Goal: Task Accomplishment & Management: Manage account settings

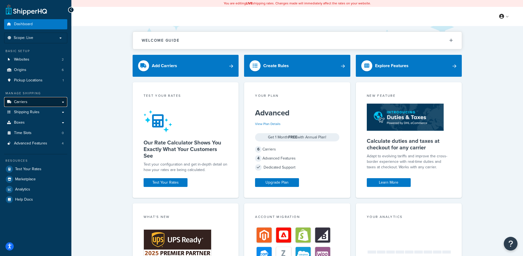
click at [43, 100] on link "Carriers" at bounding box center [35, 102] width 63 height 10
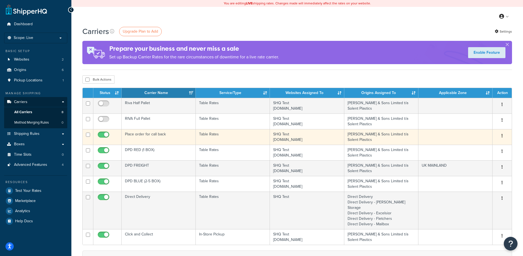
click at [185, 134] on td "Place order for call back" at bounding box center [159, 137] width 74 height 16
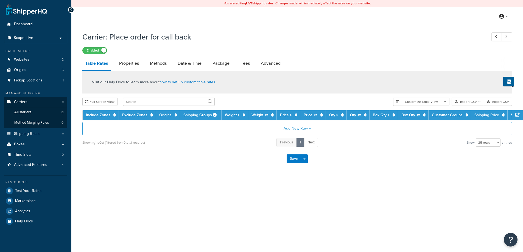
select select "25"
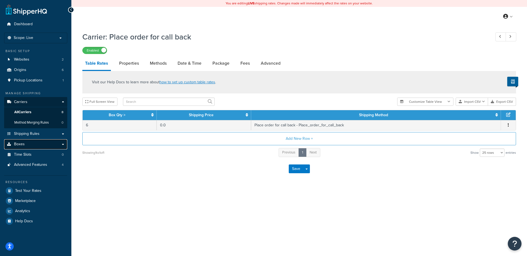
click at [34, 143] on link "Boxes" at bounding box center [35, 144] width 63 height 10
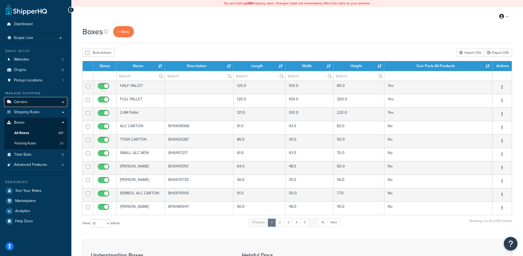
click at [38, 101] on link "Carriers" at bounding box center [35, 102] width 63 height 10
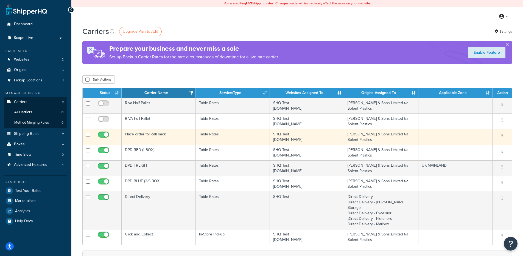
click at [185, 140] on td "Place order for call back" at bounding box center [159, 137] width 74 height 16
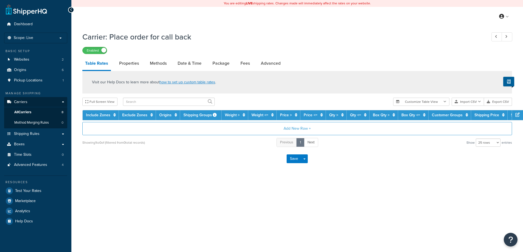
select select "25"
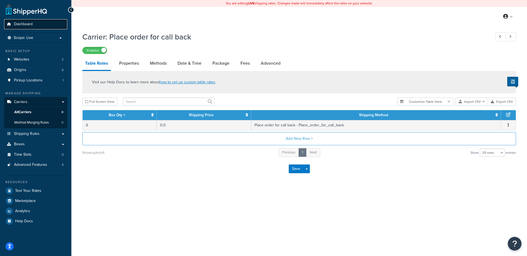
click at [41, 19] on link "Dashboard" at bounding box center [35, 24] width 63 height 10
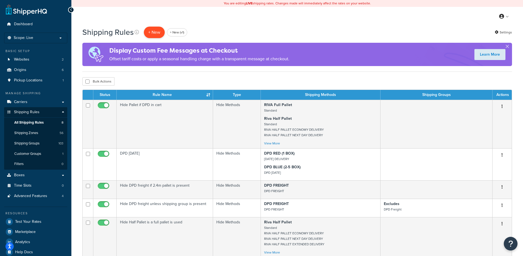
click at [157, 29] on p "+ New" at bounding box center [154, 32] width 21 height 11
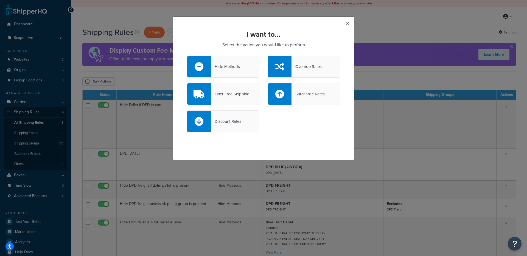
click at [340, 26] on button "button" at bounding box center [339, 25] width 1 height 1
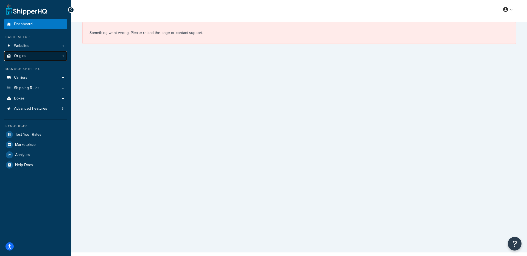
click at [30, 51] on link "Origins 1" at bounding box center [35, 56] width 63 height 10
click at [29, 44] on link "Websites 1" at bounding box center [35, 46] width 63 height 10
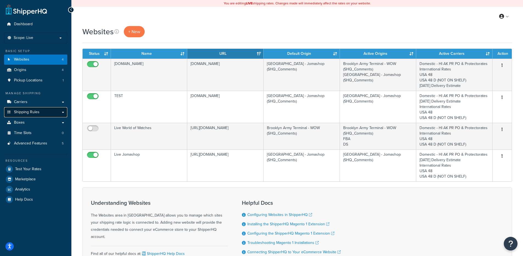
click at [37, 111] on span "Shipping Rules" at bounding box center [27, 112] width 26 height 5
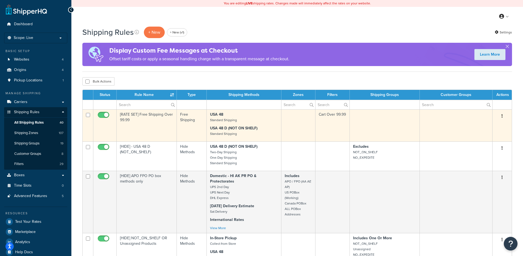
click at [160, 112] on td "[RATE SET] Free Shipping Over 99.99" at bounding box center [147, 125] width 60 height 32
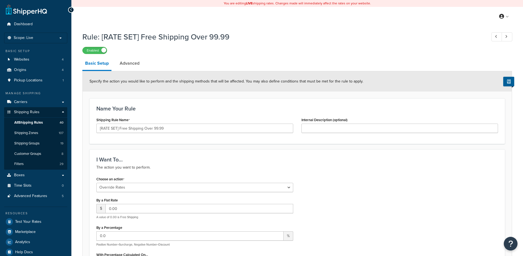
select select "OVERRIDE"
click at [136, 66] on link "Advanced" at bounding box center [129, 63] width 25 height 13
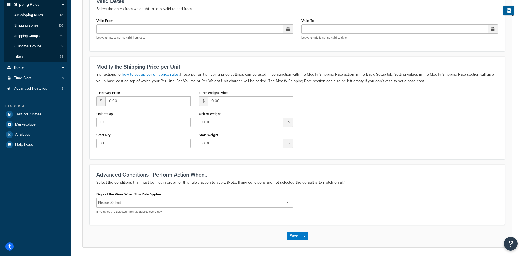
scroll to position [127, 0]
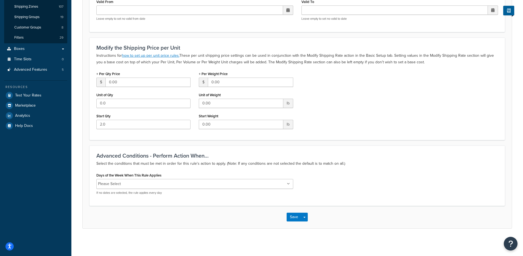
click at [158, 185] on input "Days of the Week When This Rule Applies" at bounding box center [146, 184] width 49 height 6
click at [328, 176] on div "Days of the Week When This Rule Applies Please Select Monday Tuesday Wednesday …" at bounding box center [297, 185] width 410 height 28
click at [160, 178] on label "Days of the Week When This Rule Applies" at bounding box center [128, 175] width 65 height 4
click at [160, 181] on input "Days of the Week When This Rule Applies" at bounding box center [146, 184] width 49 height 6
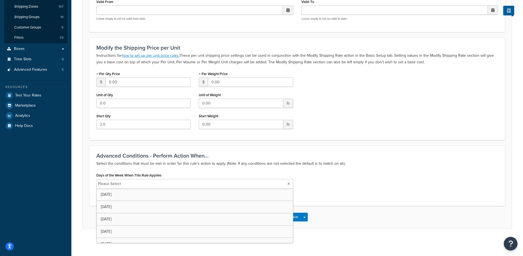
click at [160, 177] on label "Days of the Week When This Rule Applies" at bounding box center [128, 175] width 65 height 4
click at [160, 181] on input "Days of the Week When This Rule Applies" at bounding box center [146, 184] width 49 height 6
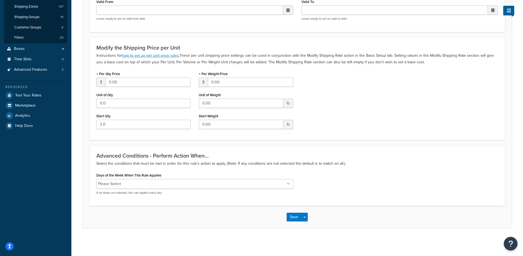
click at [159, 176] on label "Days of the Week When This Rule Applies" at bounding box center [128, 175] width 65 height 4
click at [159, 181] on input "Days of the Week When This Rule Applies" at bounding box center [146, 184] width 49 height 6
click at [159, 175] on label "Days of the Week When This Rule Applies" at bounding box center [128, 175] width 65 height 4
click at [159, 181] on input "Days of the Week When This Rule Applies" at bounding box center [146, 184] width 49 height 6
drag, startPoint x: 164, startPoint y: 175, endPoint x: 94, endPoint y: 175, distance: 70.2
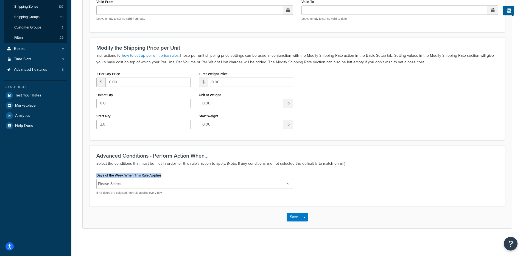
click at [94, 175] on div "Days of the Week When This Rule Applies Please Select Monday Tuesday Wednesday …" at bounding box center [194, 185] width 205 height 28
copy label "Days of the Week When This Rule Applies"
click at [46, 71] on span "Advanced Features" at bounding box center [30, 69] width 33 height 5
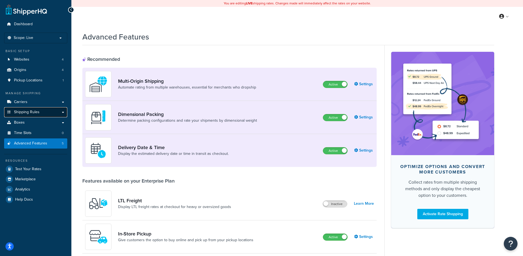
click at [52, 111] on link "Shipping Rules" at bounding box center [35, 112] width 63 height 10
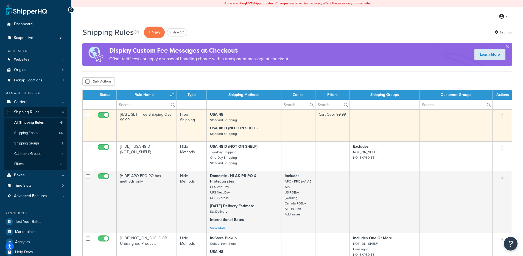
click at [168, 122] on td "[RATE SET] Free Shipping Over 99.99" at bounding box center [147, 125] width 60 height 32
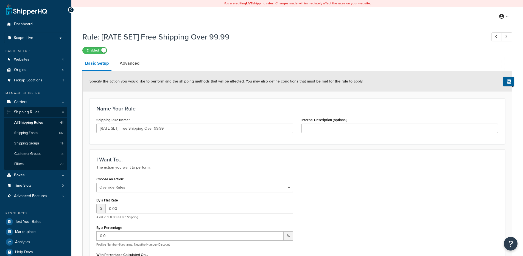
select select "OVERRIDE"
click at [130, 66] on link "Advanced" at bounding box center [129, 63] width 25 height 13
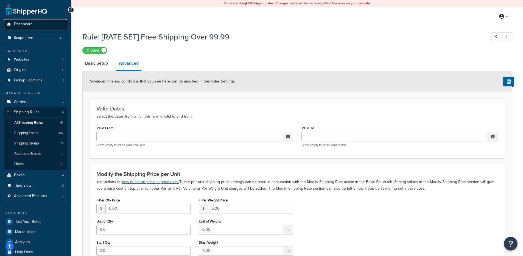
click at [30, 23] on span "Dashboard" at bounding box center [23, 24] width 19 height 5
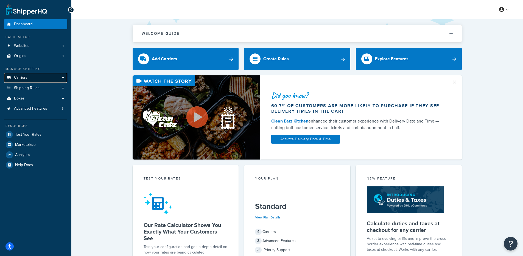
click at [54, 81] on link "Carriers" at bounding box center [35, 78] width 63 height 10
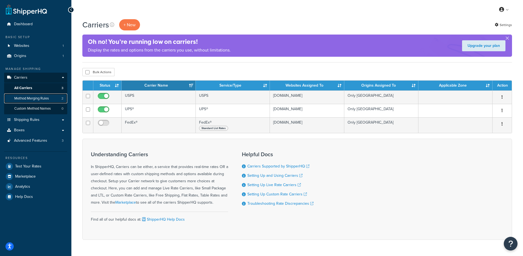
click at [56, 99] on link "Method Merging Rules 2" at bounding box center [35, 99] width 63 height 10
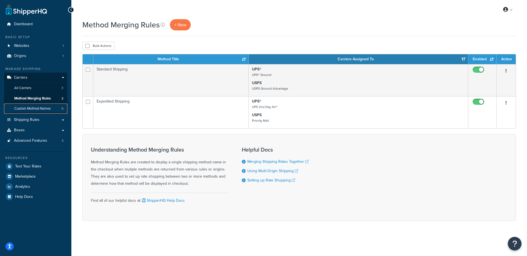
click at [46, 111] on link "Custom Method Names 0" at bounding box center [35, 109] width 63 height 10
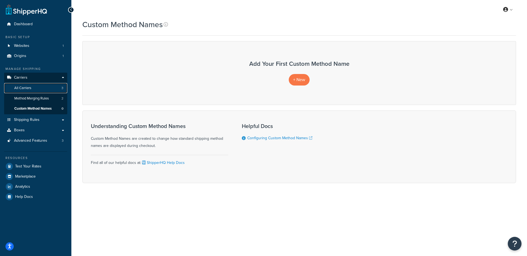
click at [43, 89] on link "All Carriers 3" at bounding box center [35, 88] width 63 height 10
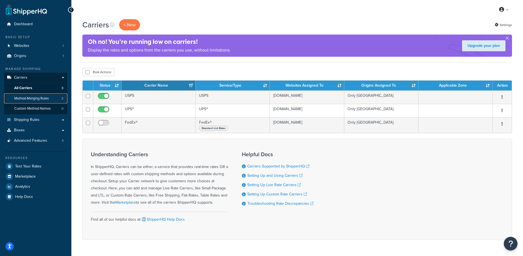
click at [45, 99] on span "Method Merging Rules" at bounding box center [31, 98] width 35 height 5
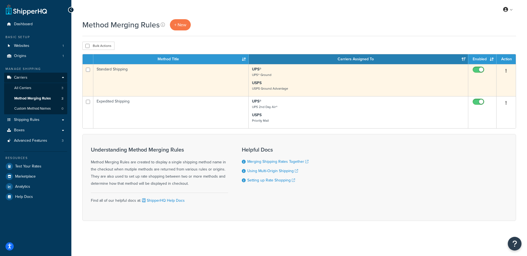
click at [150, 75] on td "Standard Shipping" at bounding box center [170, 80] width 155 height 32
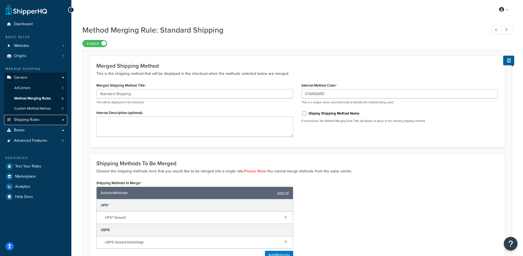
click at [40, 120] on link "Shipping Rules" at bounding box center [35, 120] width 63 height 10
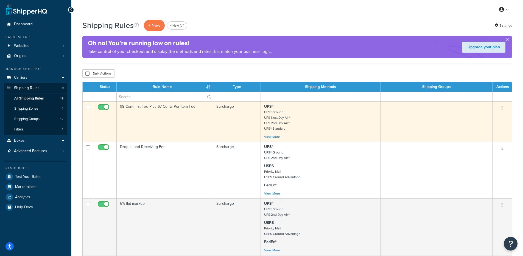
click at [154, 117] on td "98 Cent Flat Fee Plus 67 Cents Per Item Fee" at bounding box center [165, 122] width 96 height 40
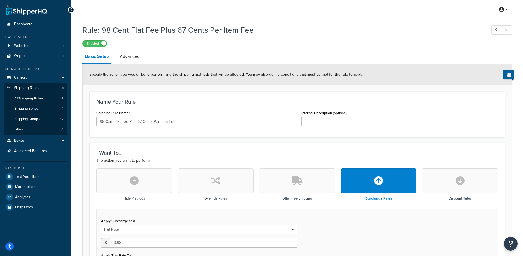
click at [133, 55] on link "Advanced" at bounding box center [129, 56] width 25 height 13
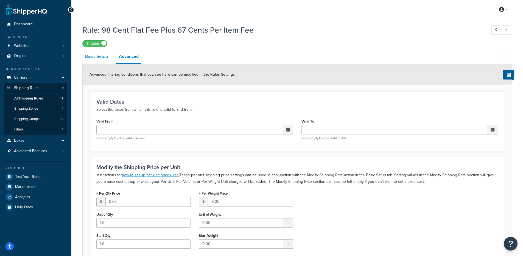
click at [97, 57] on link "Basic Setup" at bounding box center [96, 56] width 28 height 13
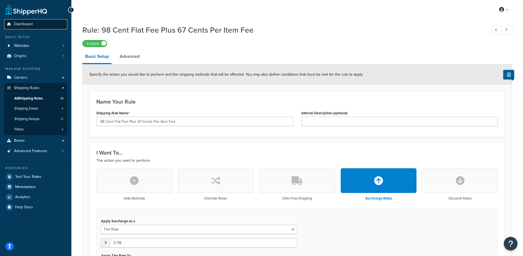
click at [44, 22] on link "Dashboard" at bounding box center [35, 24] width 63 height 10
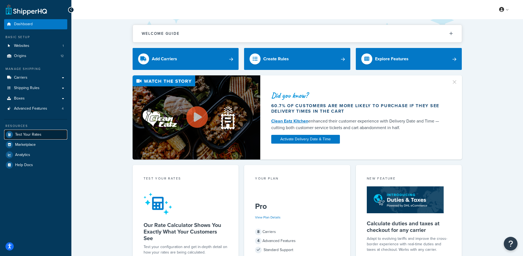
click at [18, 135] on span "Test Your Rates" at bounding box center [28, 135] width 26 height 5
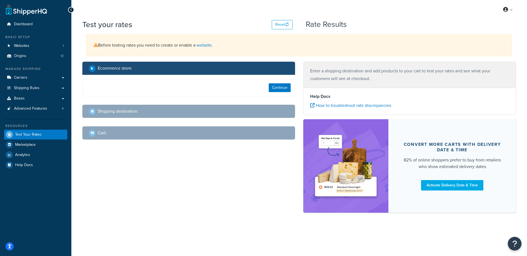
select select "TX"
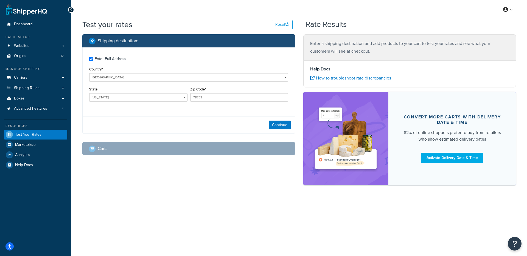
checkbox input "true"
type input "78613"
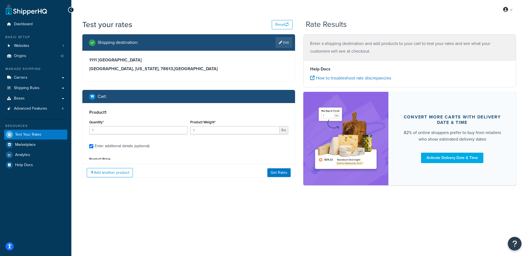
type input "5"
type input "10.65"
type input "4.5000"
type input "2.5000"
type input "2.0000"
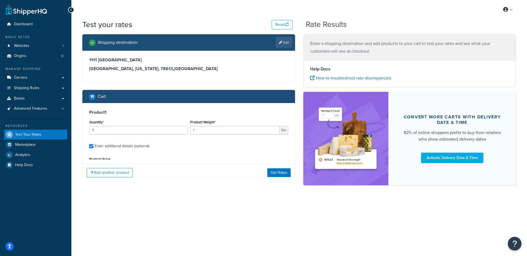
select select "240"
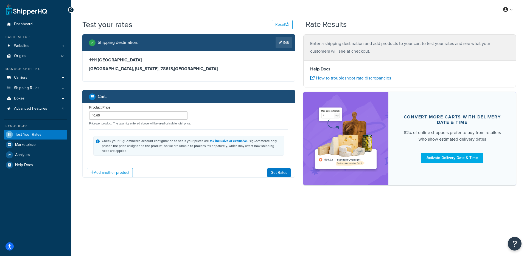
select select "218"
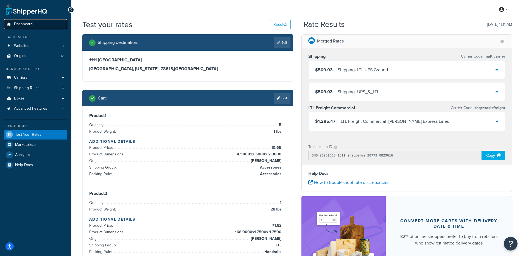
click at [54, 22] on link "Dashboard" at bounding box center [35, 24] width 63 height 10
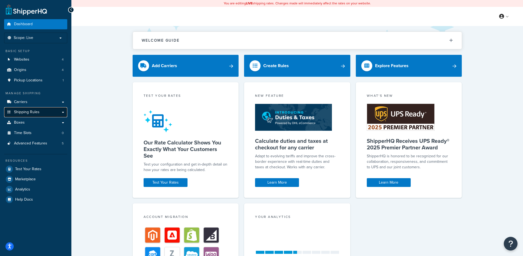
click at [33, 109] on link "Shipping Rules" at bounding box center [35, 112] width 63 height 10
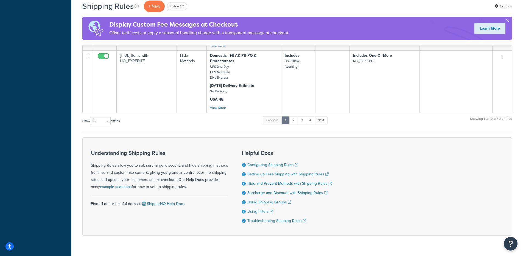
scroll to position [480, 0]
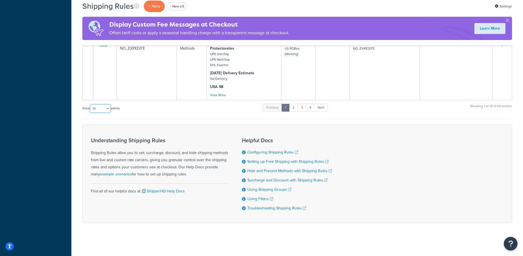
click at [99, 111] on select "10 15 25 50 100 1000" at bounding box center [100, 109] width 21 height 8
select select "1000"
click at [91, 105] on select "10 15 25 50 100 1000" at bounding box center [100, 109] width 21 height 8
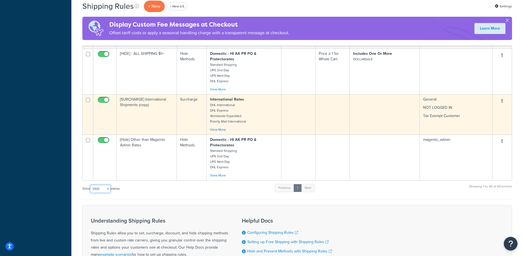
scroll to position [1484, 0]
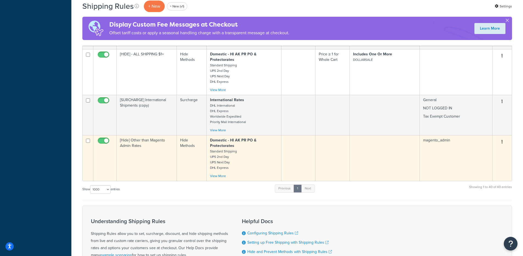
click at [158, 135] on td "[Hide] Other than Magento Admin Rates" at bounding box center [147, 158] width 60 height 46
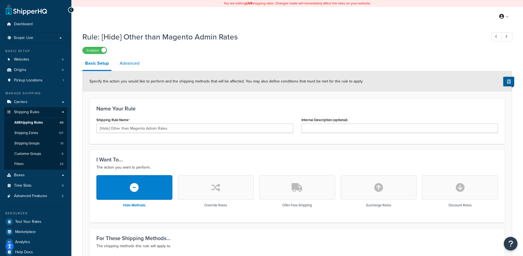
click at [124, 65] on link "Advanced" at bounding box center [129, 63] width 25 height 13
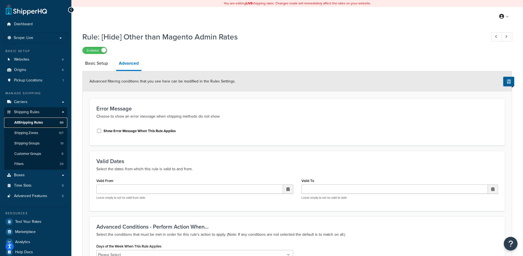
click at [34, 123] on span "All Shipping Rules" at bounding box center [28, 122] width 29 height 5
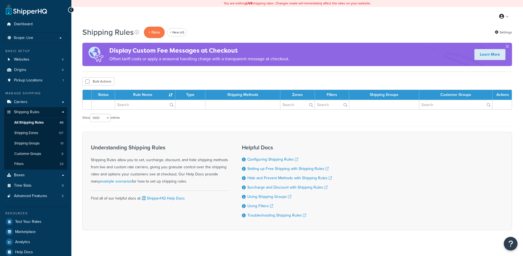
select select "1000"
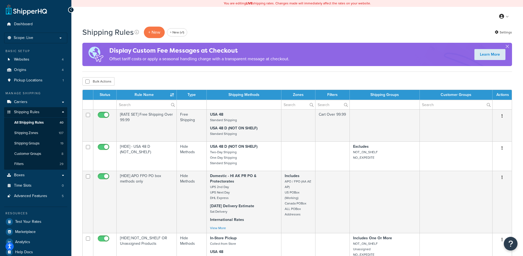
scroll to position [707, 0]
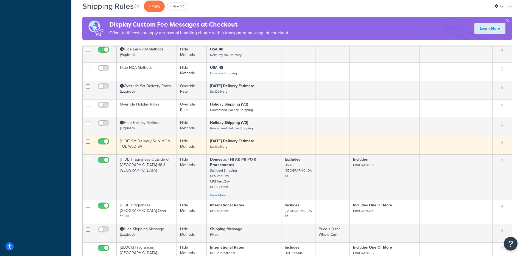
click at [163, 136] on td "[HIDE] Sat Delivery SUN MON TUE WED SAT" at bounding box center [147, 145] width 60 height 18
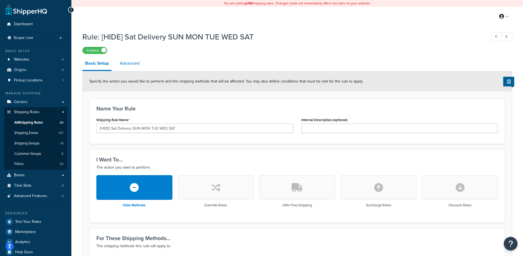
click at [135, 68] on link "Advanced" at bounding box center [129, 63] width 25 height 13
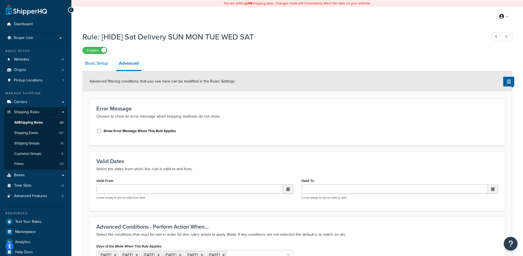
click at [100, 64] on link "Basic Setup" at bounding box center [96, 63] width 28 height 13
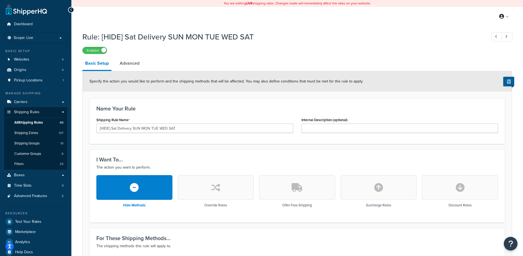
scroll to position [162, 0]
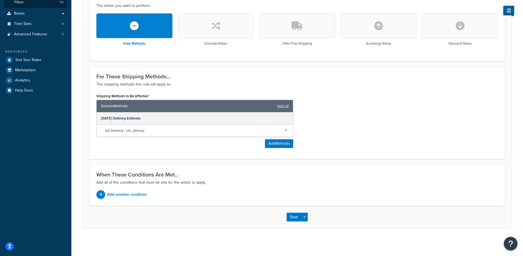
click at [157, 147] on div "Shipping Methods to Be Affected Selected Methods clear all [DATE] Delivery Esti…" at bounding box center [194, 120] width 197 height 56
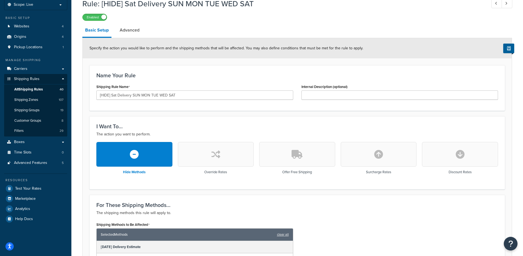
scroll to position [0, 0]
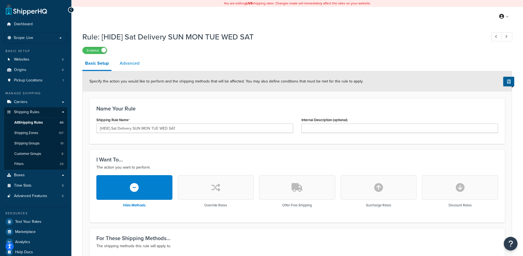
click at [135, 64] on link "Advanced" at bounding box center [129, 63] width 25 height 13
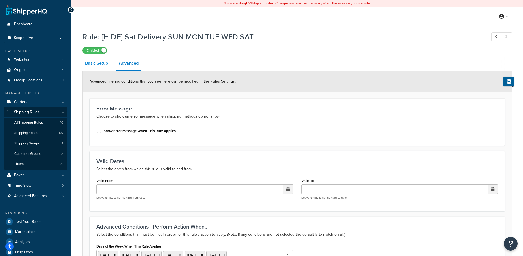
click at [100, 66] on link "Basic Setup" at bounding box center [96, 63] width 28 height 13
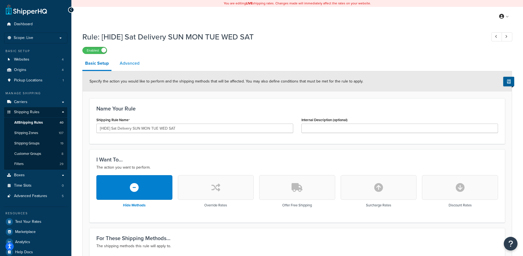
click at [131, 64] on link "Advanced" at bounding box center [129, 63] width 25 height 13
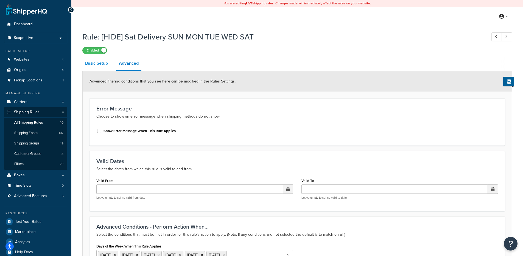
click at [102, 67] on link "Basic Setup" at bounding box center [96, 63] width 28 height 13
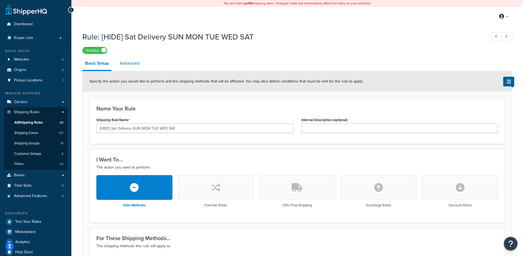
click at [138, 62] on link "Advanced" at bounding box center [129, 63] width 25 height 13
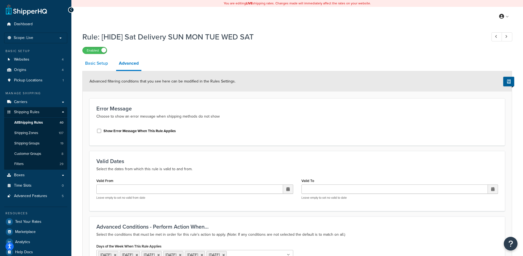
click at [97, 66] on link "Basic Setup" at bounding box center [96, 63] width 28 height 13
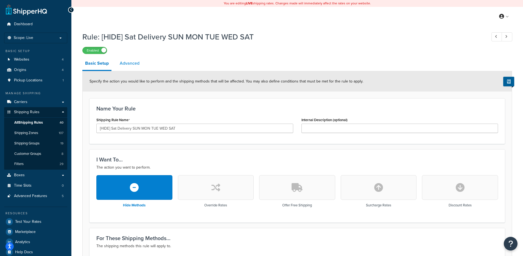
click at [134, 66] on link "Advanced" at bounding box center [129, 63] width 25 height 13
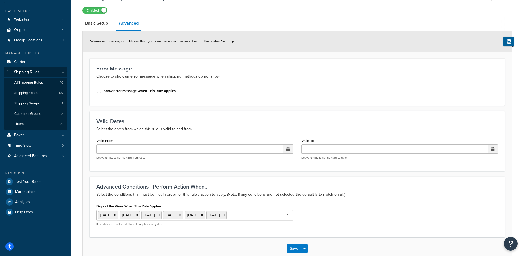
scroll to position [39, 0]
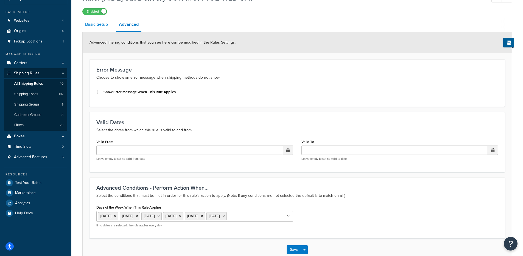
click at [100, 29] on link "Basic Setup" at bounding box center [96, 24] width 28 height 13
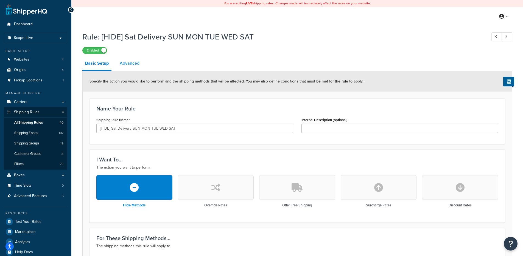
click at [129, 66] on link "Advanced" at bounding box center [129, 63] width 25 height 13
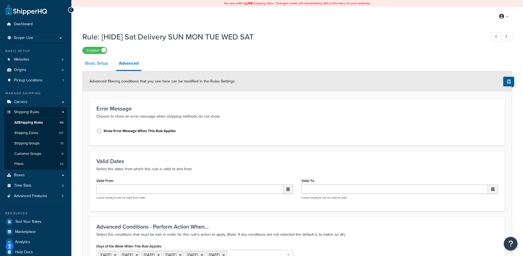
click at [95, 69] on link "Basic Setup" at bounding box center [96, 63] width 28 height 13
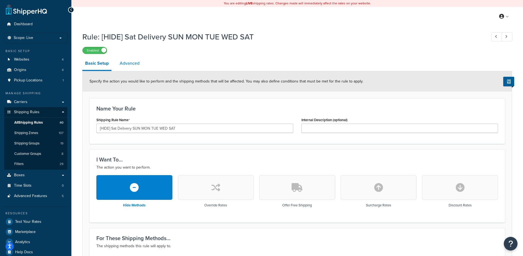
click at [127, 65] on link "Advanced" at bounding box center [129, 63] width 25 height 13
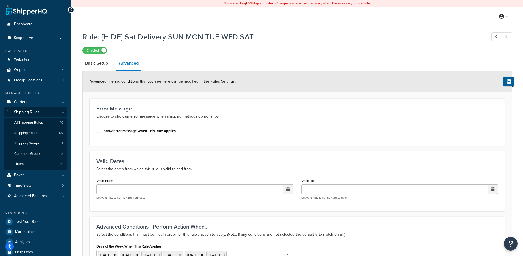
scroll to position [81, 0]
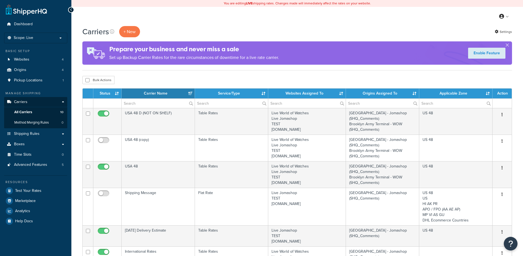
select select "15"
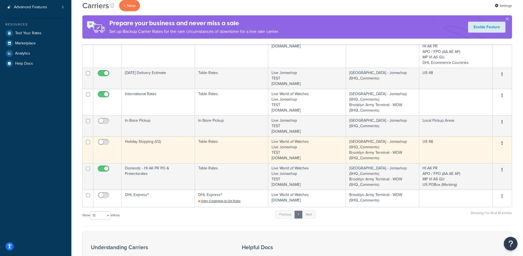
scroll to position [159, 0]
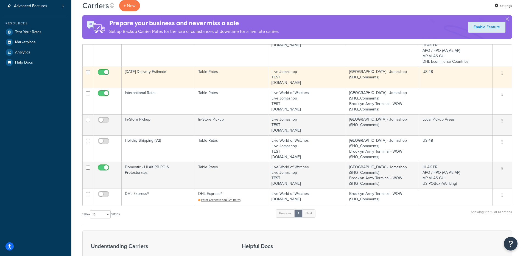
click at [153, 78] on td "[DATE] Delivery Estimate" at bounding box center [158, 77] width 73 height 21
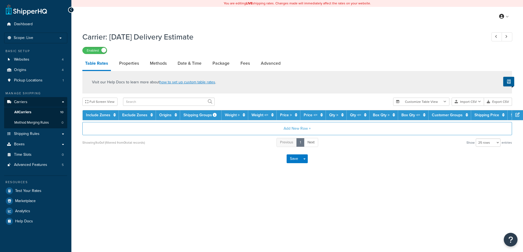
select select "25"
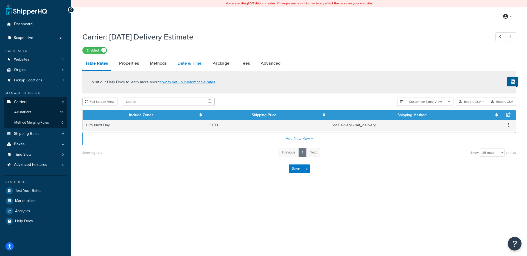
click at [189, 67] on link "Date & Time" at bounding box center [189, 63] width 29 height 13
select select "yMMMEd"
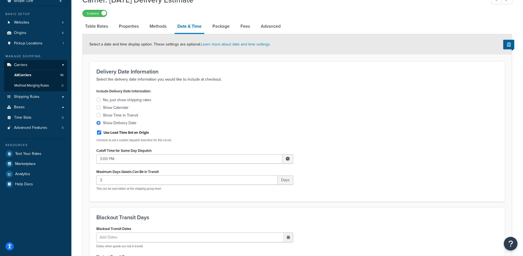
scroll to position [11, 0]
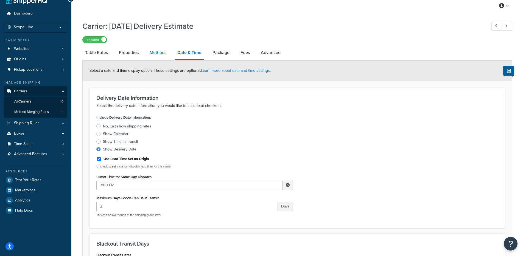
click at [161, 54] on link "Methods" at bounding box center [158, 52] width 22 height 13
select select "25"
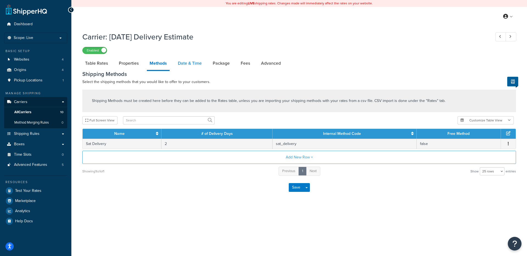
click at [183, 65] on link "Date & Time" at bounding box center [189, 63] width 29 height 13
select select "yMMMEd"
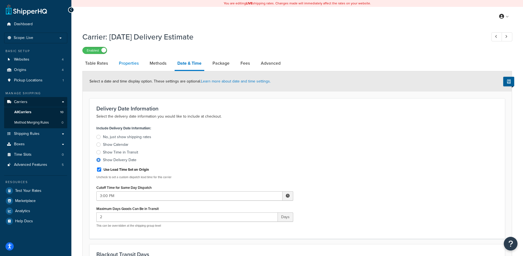
click at [130, 67] on link "Properties" at bounding box center [128, 63] width 25 height 13
select select "HIGHEST"
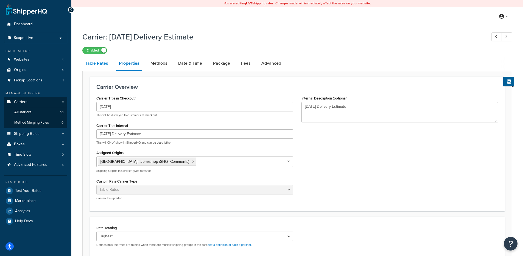
click at [91, 64] on link "Table Rates" at bounding box center [96, 63] width 28 height 13
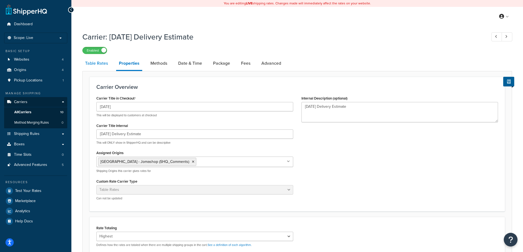
select select "25"
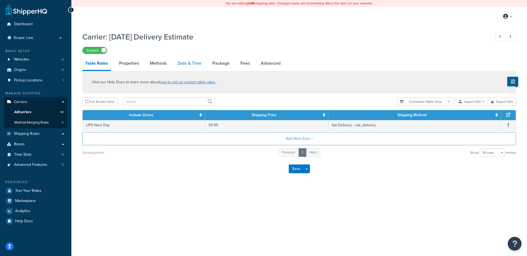
click at [185, 65] on link "Date & Time" at bounding box center [189, 63] width 29 height 13
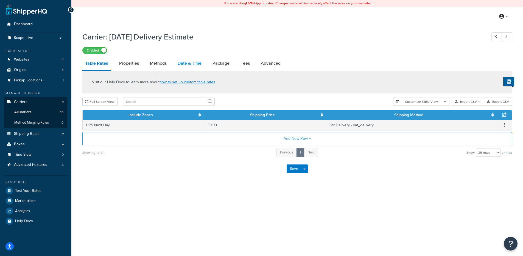
select select "yMMMEd"
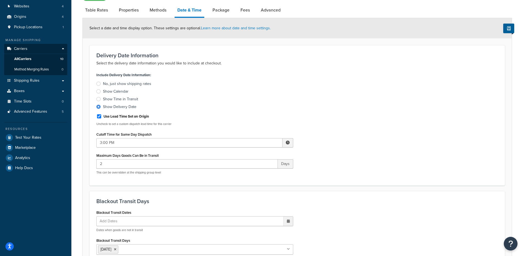
scroll to position [45, 0]
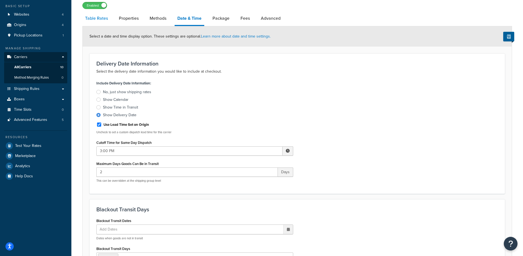
click at [107, 19] on link "Table Rates" at bounding box center [96, 18] width 28 height 13
select select "25"
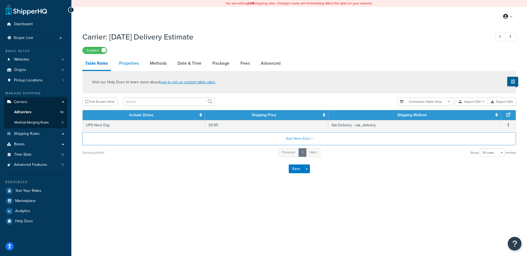
click at [137, 60] on link "Properties" at bounding box center [128, 63] width 25 height 13
select select "HIGHEST"
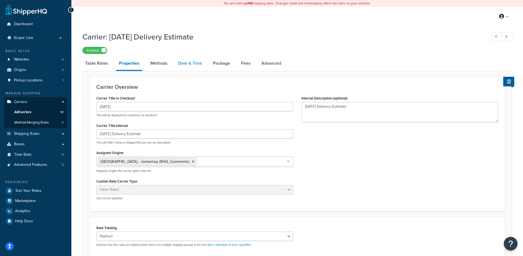
click at [196, 64] on link "Date & Time" at bounding box center [189, 63] width 29 height 13
select select "yMMMEd"
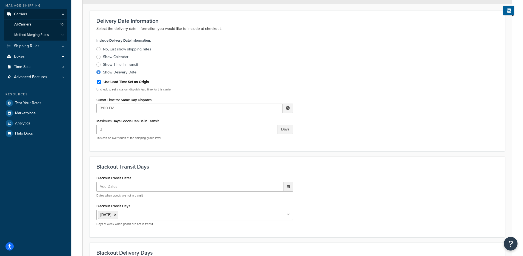
scroll to position [88, 0]
click at [119, 122] on label "Maximum Days Goods Can Be in Transit" at bounding box center [127, 121] width 62 height 4
click at [119, 125] on input "2" at bounding box center [186, 129] width 181 height 9
click at [119, 122] on label "Maximum Days Goods Can Be in Transit" at bounding box center [127, 121] width 62 height 4
click at [119, 125] on input "2" at bounding box center [186, 129] width 181 height 9
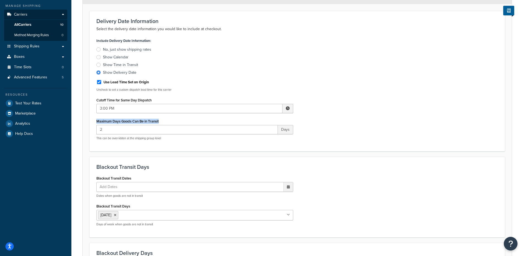
click at [119, 122] on label "Maximum Days Goods Can Be in Transit" at bounding box center [127, 121] width 62 height 4
click at [119, 125] on input "2" at bounding box center [186, 129] width 181 height 9
click at [120, 123] on label "Maximum Days Goods Can Be in Transit" at bounding box center [127, 121] width 62 height 4
click at [120, 125] on input "2" at bounding box center [186, 129] width 181 height 9
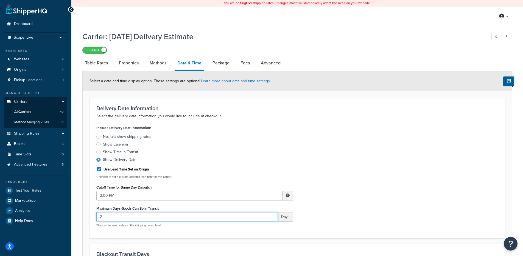
scroll to position [0, 0]
click at [152, 63] on link "Methods" at bounding box center [158, 63] width 22 height 13
select select "25"
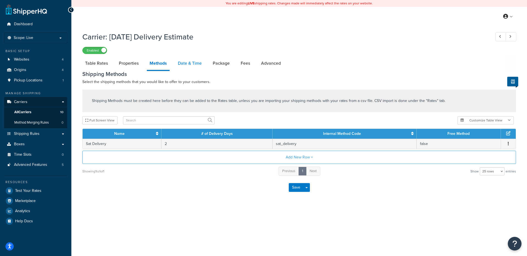
click at [181, 66] on link "Date & Time" at bounding box center [189, 63] width 29 height 13
select select "yMMMEd"
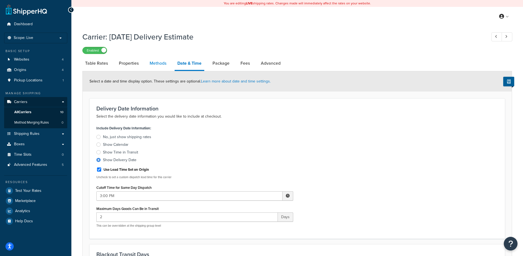
click at [154, 64] on link "Methods" at bounding box center [158, 63] width 22 height 13
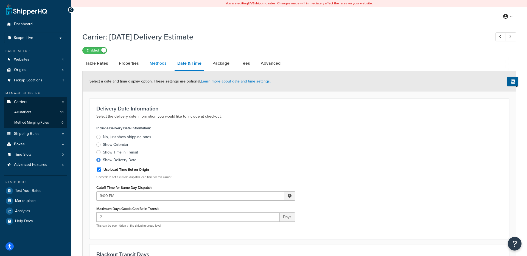
select select "25"
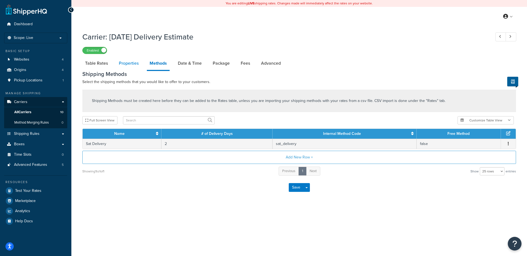
click at [128, 68] on link "Properties" at bounding box center [128, 63] width 25 height 13
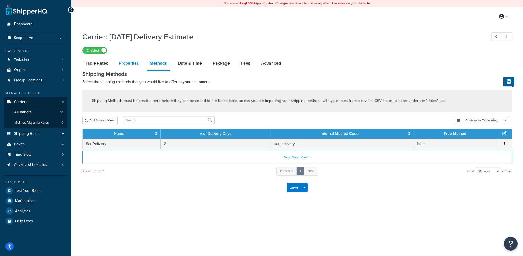
select select "HIGHEST"
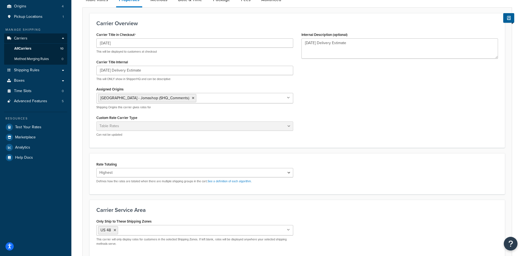
scroll to position [25, 0]
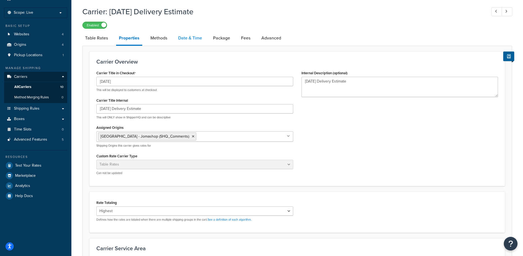
click at [184, 38] on link "Date & Time" at bounding box center [189, 38] width 29 height 13
select select "yMMMEd"
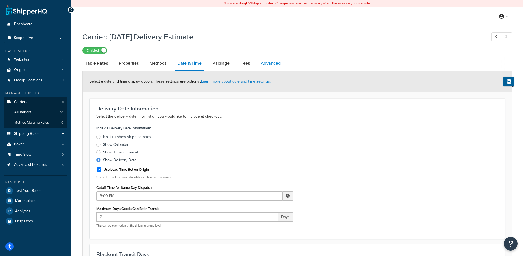
click at [278, 63] on link "Advanced" at bounding box center [270, 63] width 25 height 13
select select "false"
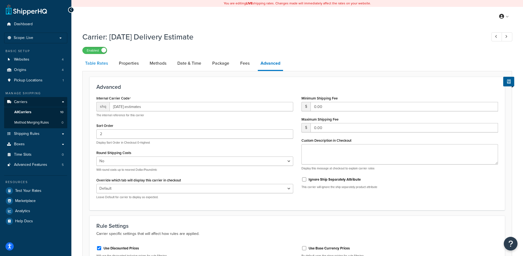
click at [100, 66] on link "Table Rates" at bounding box center [96, 63] width 28 height 13
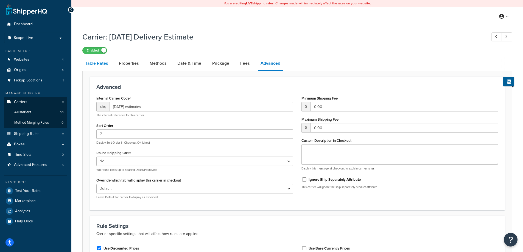
select select "25"
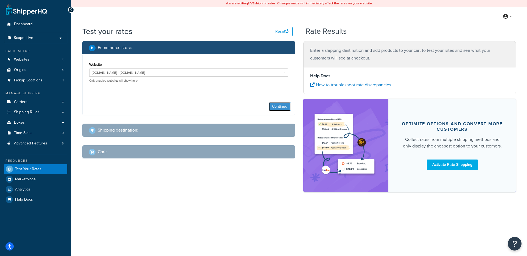
click at [278, 106] on button "Continue" at bounding box center [280, 106] width 22 height 9
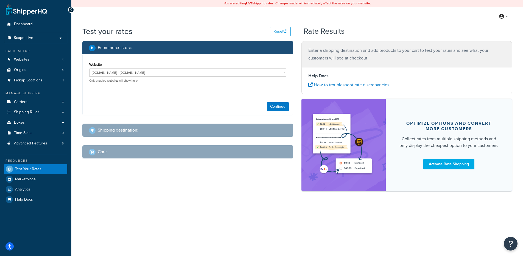
select select "[GEOGRAPHIC_DATA]"
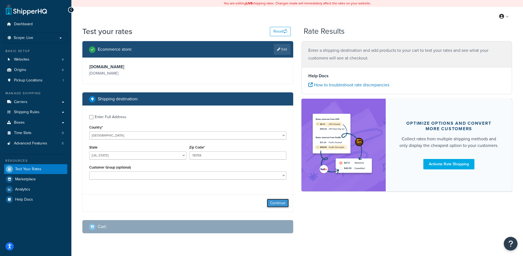
click at [282, 203] on button "Continue" at bounding box center [278, 203] width 22 height 9
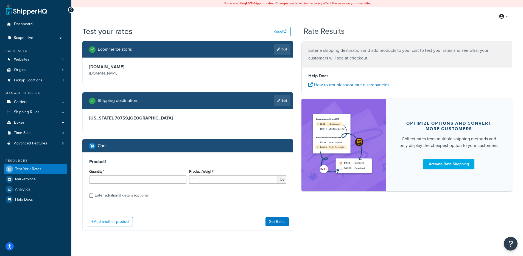
click at [271, 217] on div "Add another product Get Rates" at bounding box center [188, 222] width 210 height 18
click at [277, 223] on button "Get Rates" at bounding box center [276, 222] width 23 height 9
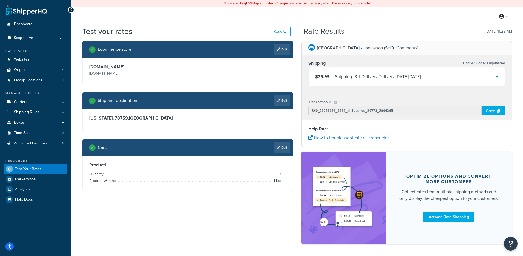
click at [353, 80] on div "Shipping - Sat Delivery Delivery [DATE][DATE]" at bounding box center [378, 77] width 86 height 8
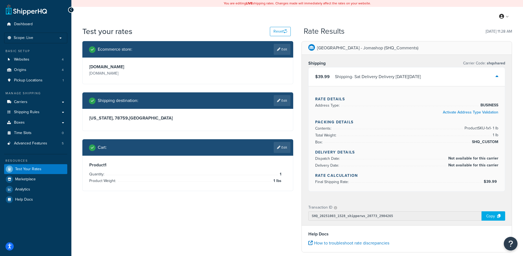
click at [482, 159] on span "Not available for this carrier" at bounding box center [472, 158] width 51 height 7
click at [489, 169] on li "Delivery Date: Not available for this carrier" at bounding box center [406, 165] width 183 height 7
click at [488, 168] on span "Not available for this carrier" at bounding box center [472, 165] width 51 height 7
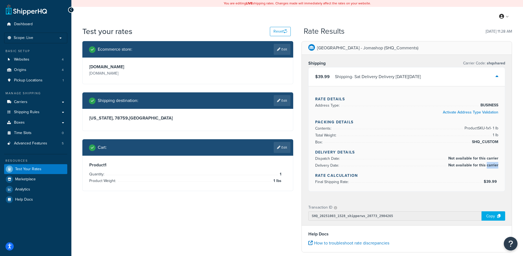
click at [488, 168] on span "Not available for this carrier" at bounding box center [472, 165] width 51 height 7
drag, startPoint x: 434, startPoint y: 78, endPoint x: 388, endPoint y: 78, distance: 46.1
click at [388, 78] on div "$39.99 Shipping - Sat Delivery Delivery on Sat, Oct 11, 2025" at bounding box center [406, 76] width 196 height 19
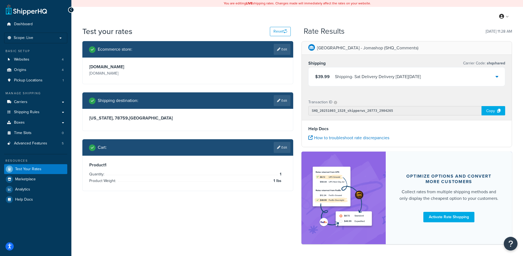
click at [457, 77] on div "$39.99 Shipping - Sat Delivery Delivery on Sat, Oct 11, 2025" at bounding box center [406, 76] width 196 height 19
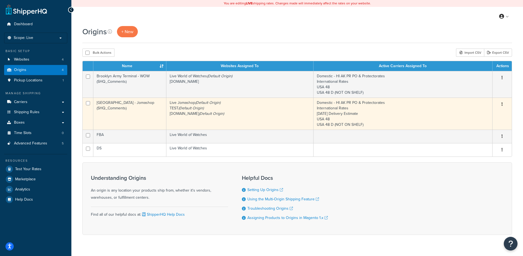
click at [139, 117] on td "[GEOGRAPHIC_DATA] - Jomashop (SHQ_Comments)" at bounding box center [129, 114] width 73 height 32
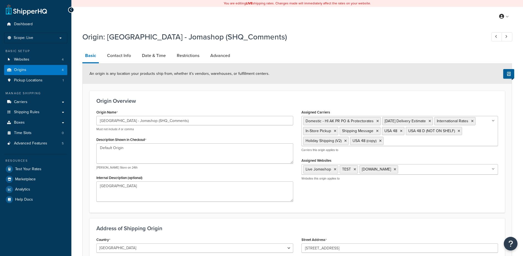
select select "32"
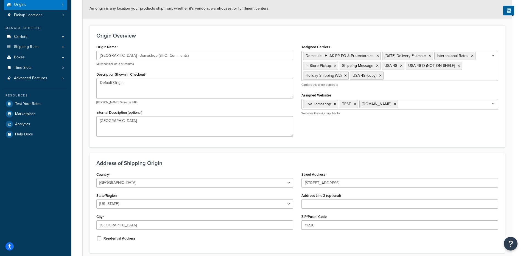
scroll to position [11, 0]
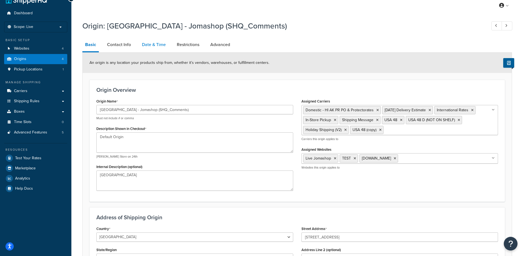
click at [162, 48] on link "Date & Time" at bounding box center [153, 44] width 29 height 13
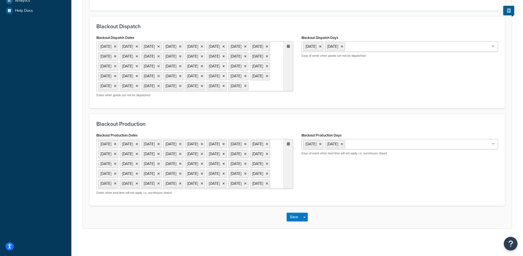
scroll to position [220, 0]
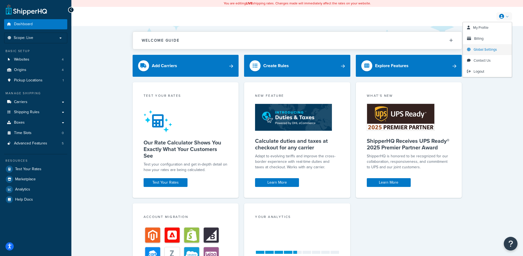
click at [478, 51] on span "Global Settings" at bounding box center [484, 49] width 23 height 5
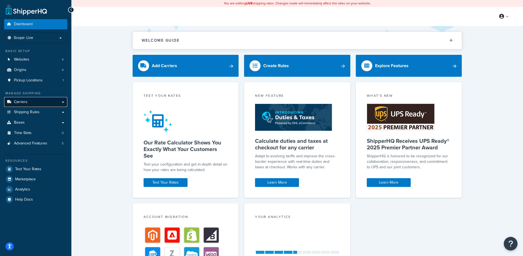
click at [38, 105] on link "Carriers" at bounding box center [35, 102] width 63 height 10
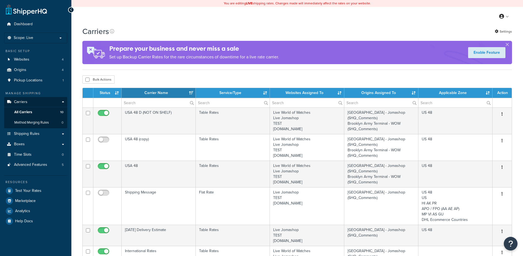
select select "15"
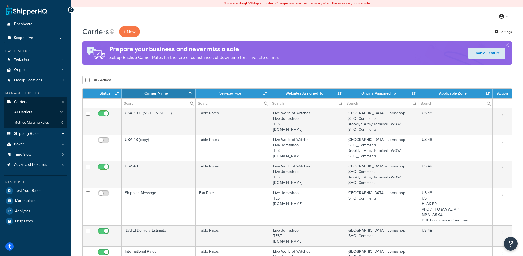
click at [432, 78] on div "Bulk Actions Duplicate Delete" at bounding box center [296, 80] width 429 height 8
click at [503, 29] on link "Settings" at bounding box center [502, 32] width 17 height 8
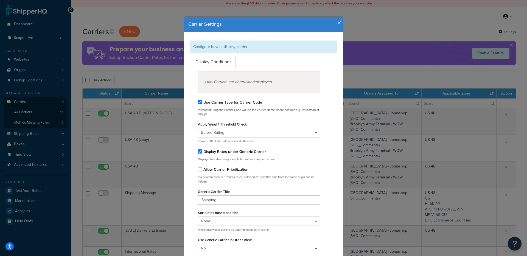
click at [337, 24] on icon "button" at bounding box center [339, 23] width 4 height 5
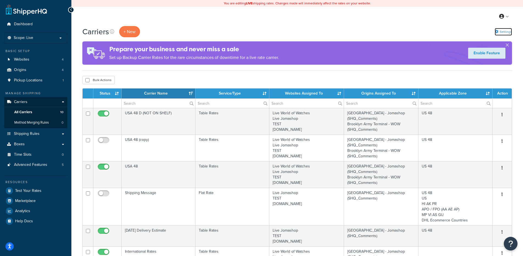
click at [506, 33] on link "Settings" at bounding box center [502, 32] width 17 height 8
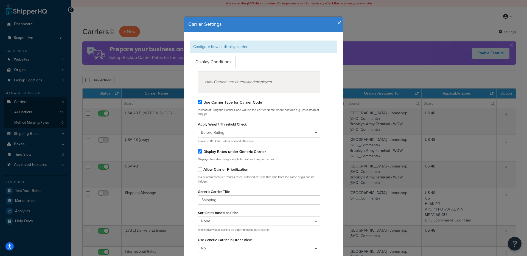
click at [200, 152] on div "Display Rates under Generic Carrier" at bounding box center [259, 152] width 122 height 8
click at [199, 151] on input "By enabling this feature you will not be able to show Pickup Locations, Calenda…" at bounding box center [200, 152] width 4 height 4
checkbox input "false"
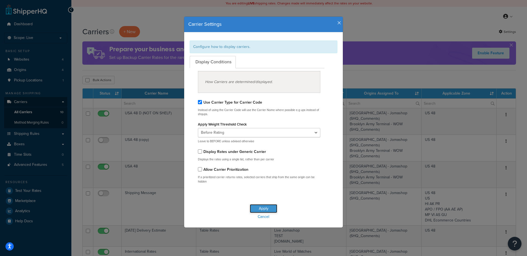
click at [261, 207] on button "Apply" at bounding box center [263, 208] width 27 height 9
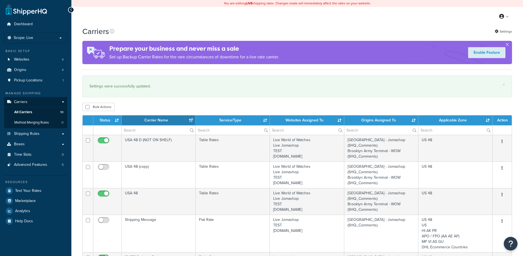
select select "15"
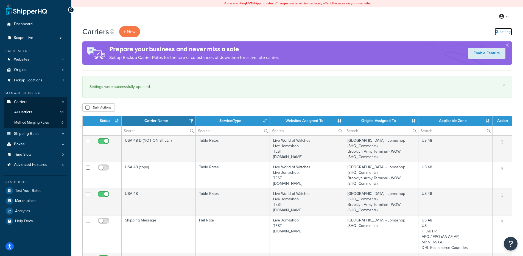
click at [497, 33] on icon at bounding box center [496, 32] width 4 height 4
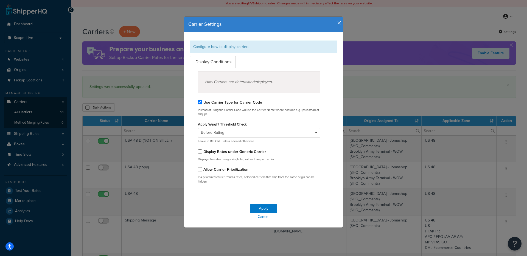
click at [211, 153] on label "Display Rates under Generic Carrier" at bounding box center [234, 152] width 63 height 6
click at [202, 153] on input "Display Rates under Generic Carrier" at bounding box center [200, 152] width 4 height 4
checkbox input "true"
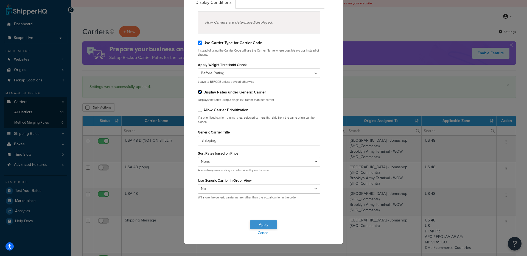
scroll to position [64, 0]
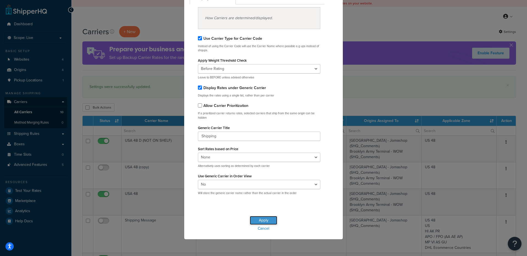
click at [263, 222] on button "Apply" at bounding box center [263, 220] width 27 height 9
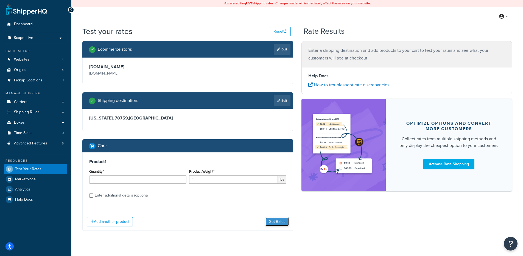
click at [278, 222] on button "Get Rates" at bounding box center [276, 222] width 23 height 9
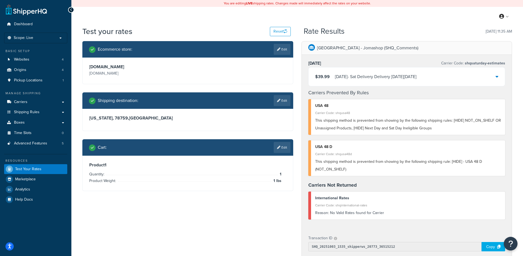
click at [416, 79] on div "Saturday - Sat Delivery Delivery on Sat, Oct 11, 2025" at bounding box center [375, 77] width 81 height 8
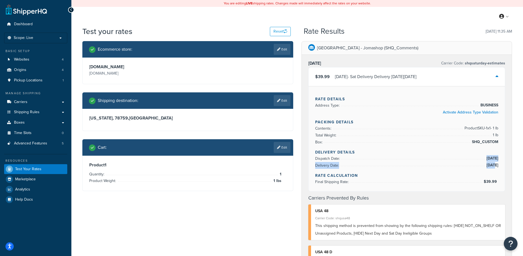
drag, startPoint x: 480, startPoint y: 159, endPoint x: 485, endPoint y: 165, distance: 8.0
click at [485, 165] on ul "Dispatch Date: 10/9/2025 Delivery Date: 10/11/2025" at bounding box center [406, 162] width 183 height 14
click at [493, 167] on span "10/11/2025" at bounding box center [491, 165] width 13 height 7
click at [488, 160] on span "10/9/2025" at bounding box center [491, 158] width 13 height 7
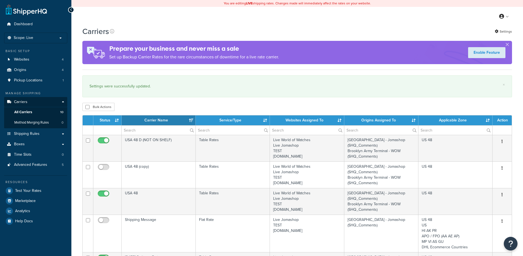
select select "15"
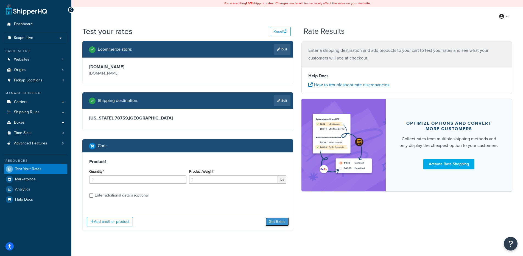
click at [285, 225] on button "Get Rates" at bounding box center [276, 222] width 23 height 9
click at [277, 226] on button "Get Rates" at bounding box center [276, 222] width 23 height 9
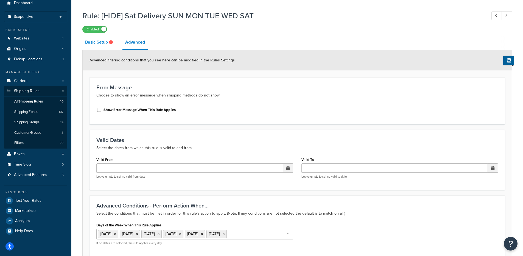
click at [100, 45] on link "Basic Setup" at bounding box center [99, 42] width 35 height 13
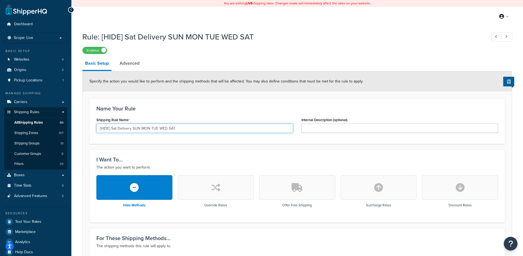
click at [147, 130] on input "[HIDE] Sat Delivery SUN MON TUE WED SAT" at bounding box center [194, 128] width 197 height 9
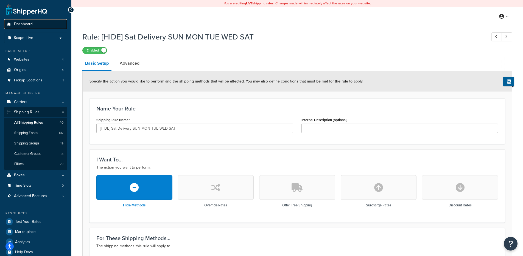
click at [46, 26] on link "Dashboard" at bounding box center [35, 24] width 63 height 10
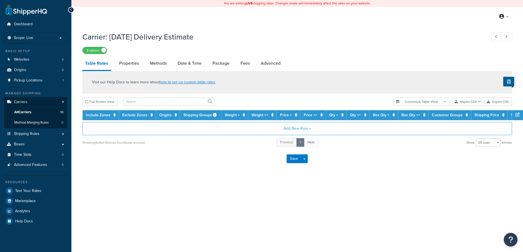
select select "25"
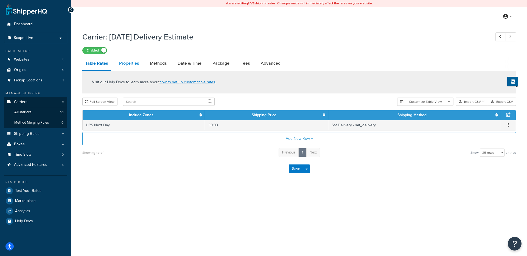
click at [130, 67] on link "Properties" at bounding box center [128, 63] width 25 height 13
select select "HIGHEST"
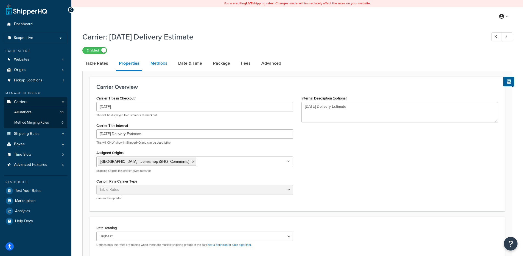
click at [162, 66] on link "Methods" at bounding box center [159, 63] width 22 height 13
select select "25"
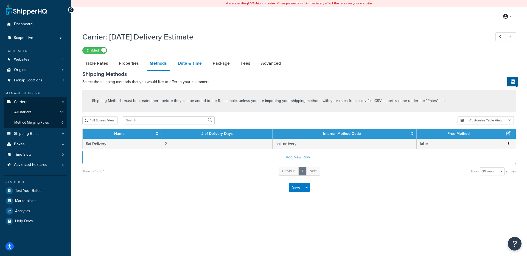
click at [182, 65] on link "Date & Time" at bounding box center [189, 63] width 29 height 13
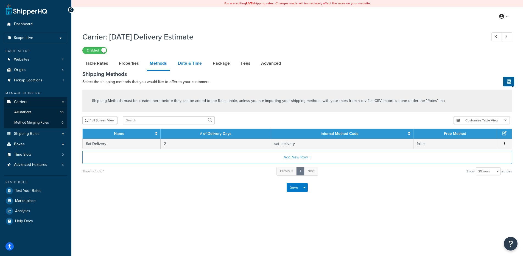
select select "yMMMEd"
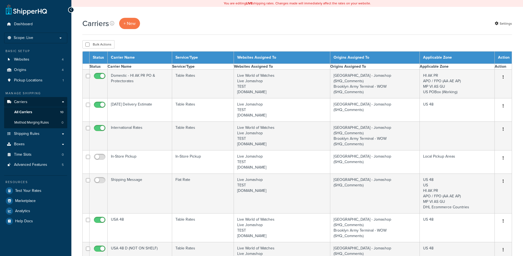
select select "15"
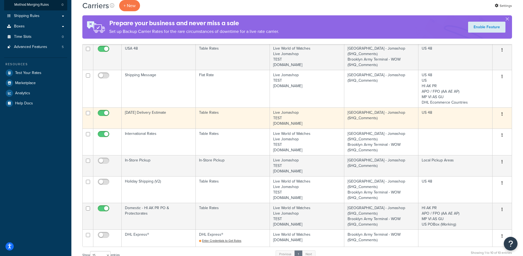
scroll to position [119, 0]
click at [164, 120] on td "Saturday Delivery Estimate" at bounding box center [159, 116] width 74 height 21
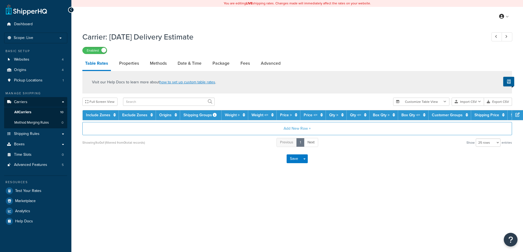
select select "25"
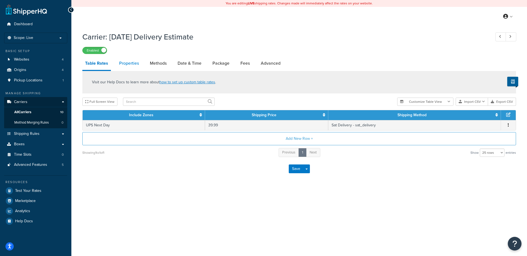
click at [131, 64] on link "Properties" at bounding box center [128, 63] width 25 height 13
select select "HIGHEST"
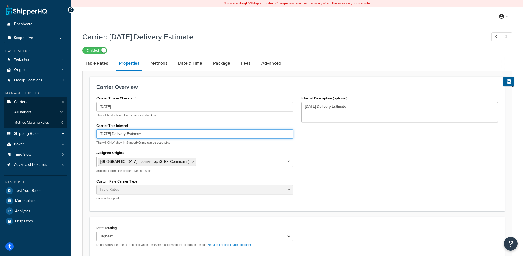
click at [134, 135] on input "[DATE] Delivery Estimate" at bounding box center [194, 134] width 197 height 9
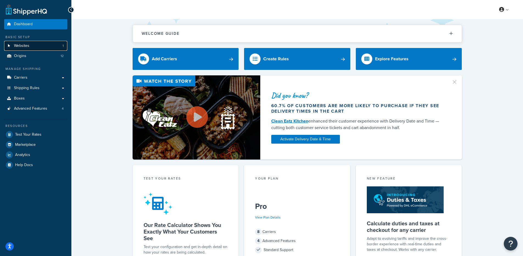
click at [49, 44] on link "Websites 1" at bounding box center [35, 46] width 63 height 10
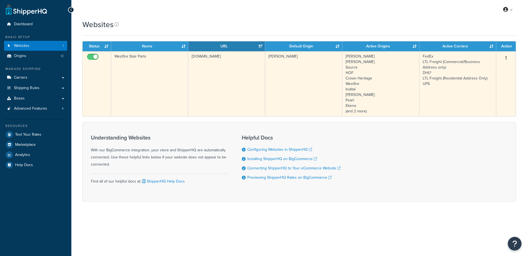
click at [151, 59] on td "Westfire Stair Parts" at bounding box center [149, 83] width 77 height 65
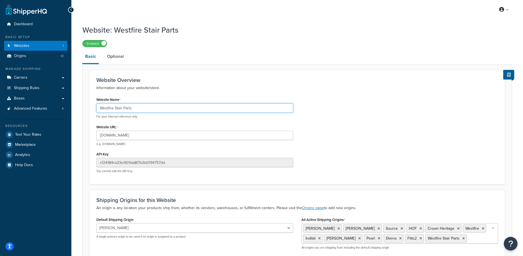
click at [115, 113] on input "Westfire Stair Parts" at bounding box center [194, 107] width 197 height 9
click at [130, 134] on input "westfirestairparts.com" at bounding box center [194, 135] width 197 height 9
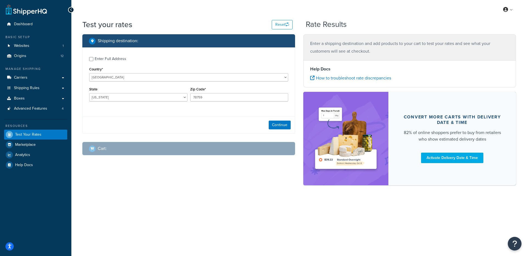
select select "[GEOGRAPHIC_DATA]"
checkbox input "true"
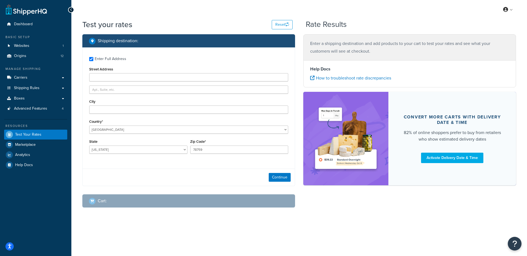
type input "1111 dover cove"
type input "Cedar Park"
type input "78613"
select select "240"
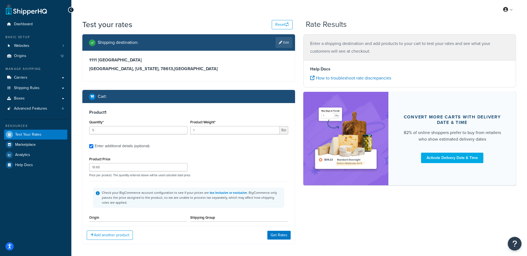
type input "28"
type input "71.82"
type input "168.0000"
type input "1.7500"
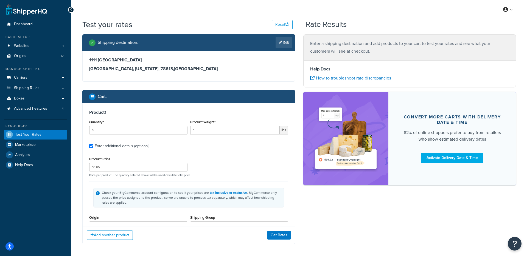
select select "218"
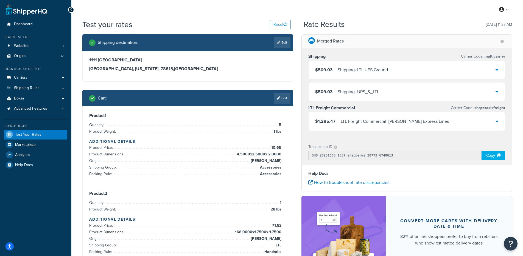
click at [377, 77] on div "$509.03 Shipping - LTL UPS Ground" at bounding box center [406, 70] width 196 height 19
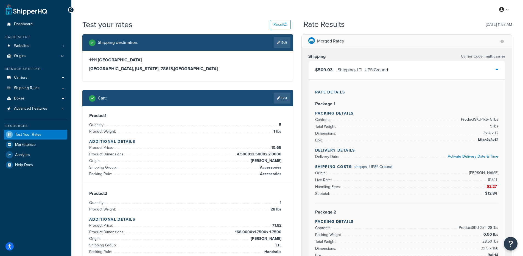
click at [379, 63] on div "$509.03 Shipping - LTL UPS Ground" at bounding box center [406, 70] width 196 height 19
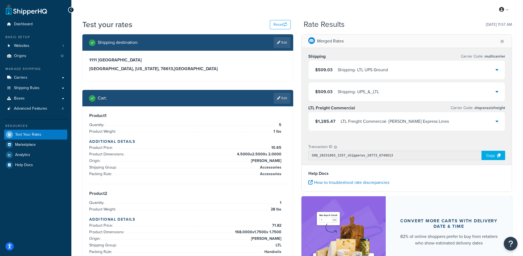
scroll to position [45, 0]
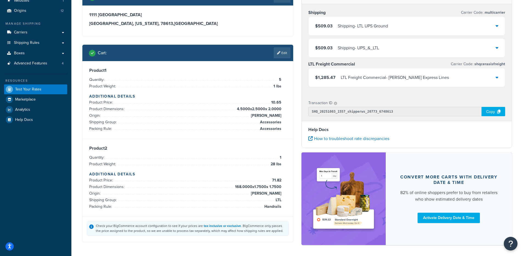
click at [368, 50] on div "Shipping - UPS_&_LTL" at bounding box center [357, 48] width 41 height 8
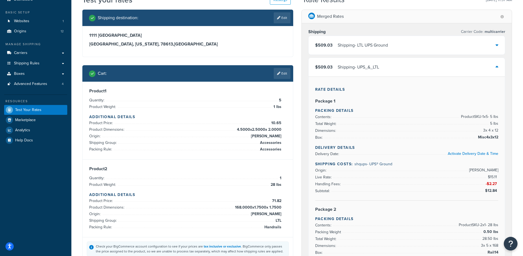
scroll to position [0, 0]
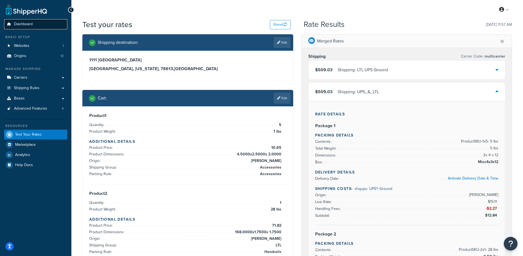
click at [44, 25] on link "Dashboard" at bounding box center [35, 24] width 63 height 10
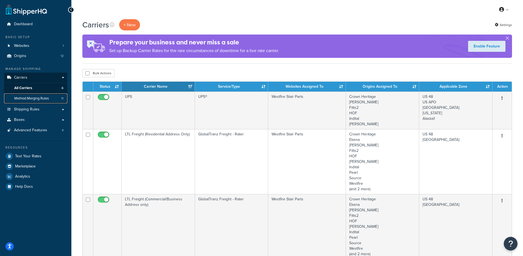
click at [49, 96] on span "Method Merging Rules" at bounding box center [31, 98] width 35 height 5
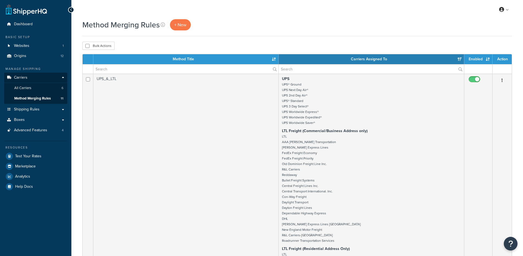
select select "15"
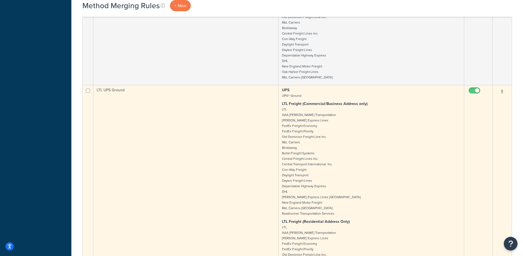
scroll to position [266, 0]
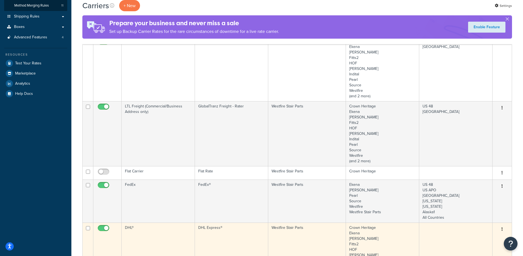
scroll to position [30, 0]
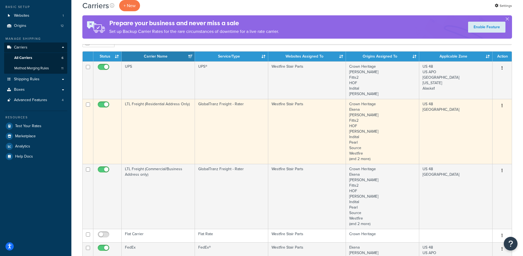
click at [194, 137] on td "LTL Freight (Residential Address Only)" at bounding box center [158, 131] width 73 height 65
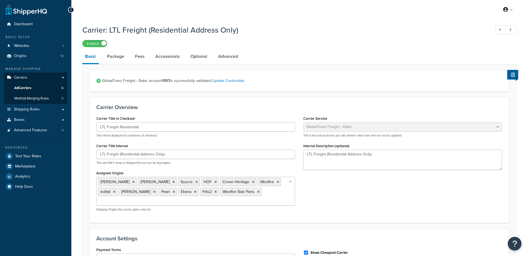
select select "cerasisFreight"
select select "Skid"
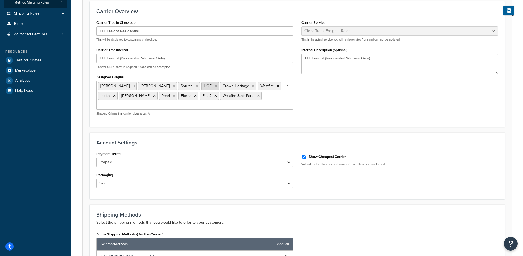
scroll to position [156, 0]
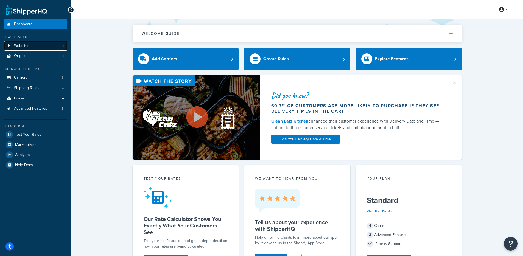
click at [26, 49] on link "Websites 1" at bounding box center [35, 46] width 63 height 10
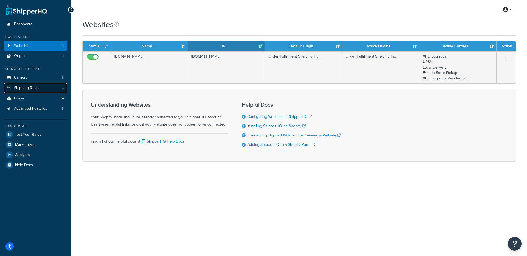
click at [35, 91] on link "Shipping Rules" at bounding box center [35, 88] width 63 height 10
click at [35, 79] on link "Carriers 6" at bounding box center [35, 78] width 63 height 10
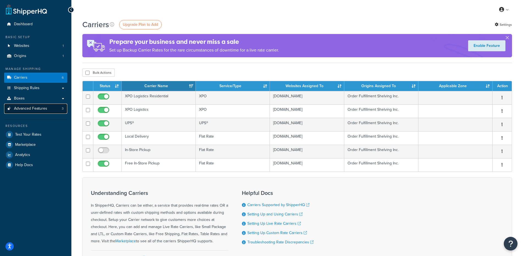
click at [45, 112] on link "Advanced Features 3" at bounding box center [35, 109] width 63 height 10
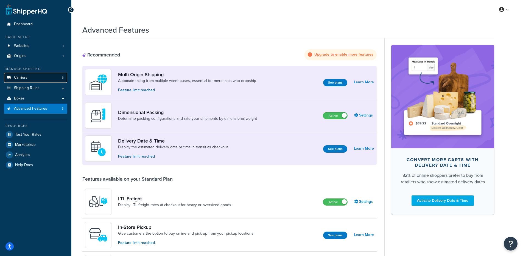
click at [48, 77] on link "Carriers 6" at bounding box center [35, 78] width 63 height 10
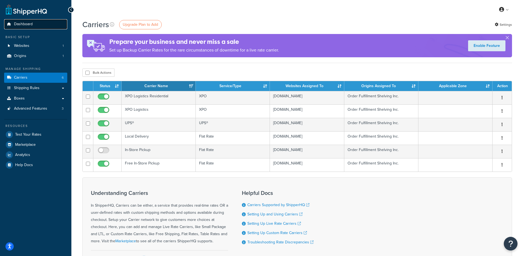
click at [54, 27] on link "Dashboard" at bounding box center [35, 24] width 63 height 10
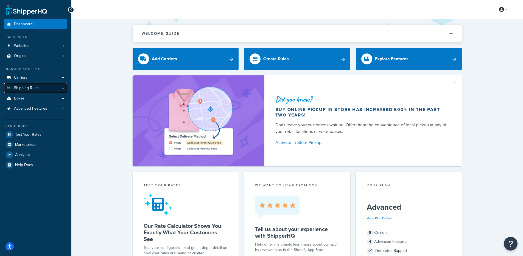
click at [41, 88] on link "Shipping Rules" at bounding box center [35, 88] width 63 height 10
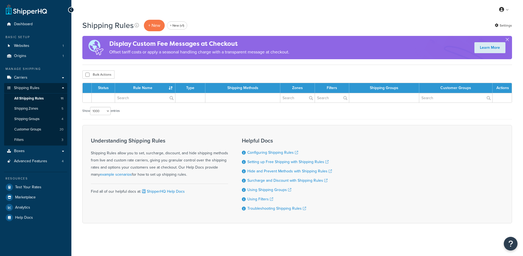
select select "1000"
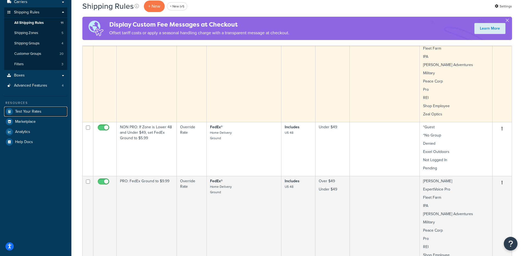
scroll to position [185, 0]
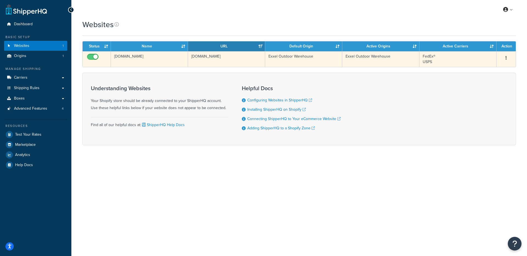
click at [207, 62] on td "h1dpcq-ih.myshopify.com" at bounding box center [226, 59] width 77 height 16
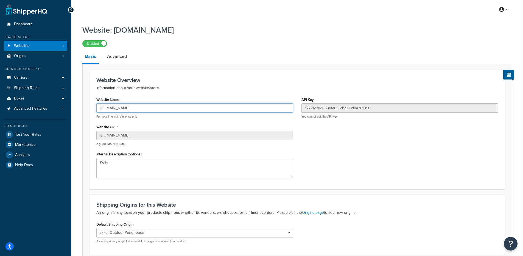
click at [134, 110] on input "[DOMAIN_NAME]" at bounding box center [194, 107] width 197 height 9
click at [134, 110] on input "h1dpcq-ih.myshopify.com" at bounding box center [194, 107] width 197 height 9
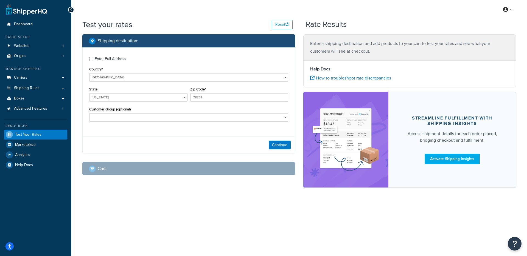
select select "[GEOGRAPHIC_DATA]"
checkbox input "true"
type input "90021"
select select "CA"
select select
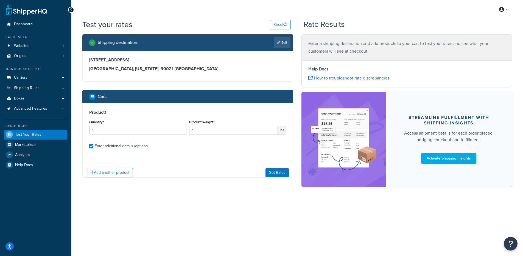
checkbox input "true"
type input "20.7499"
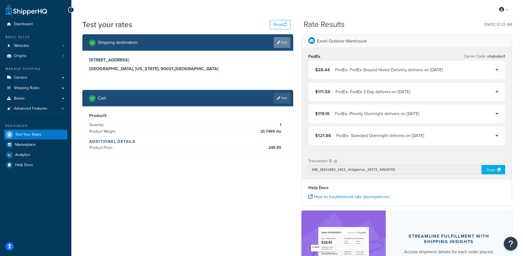
click at [279, 41] on icon at bounding box center [278, 42] width 3 height 3
select select "CA"
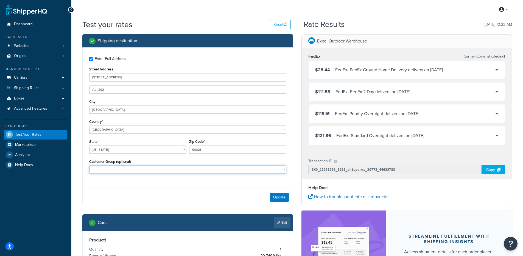
click at [165, 168] on select "*Guest *No Group *Pending Avery Denied ExpertVoice Pro Exxel Outdoors Fleet Far…" at bounding box center [187, 170] width 197 height 8
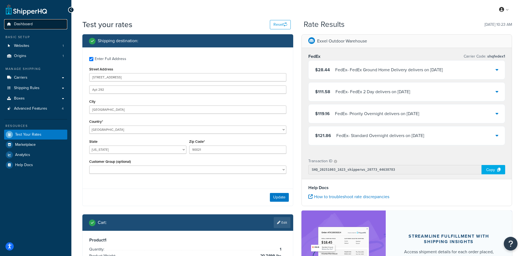
click at [38, 22] on link "Dashboard" at bounding box center [35, 24] width 63 height 10
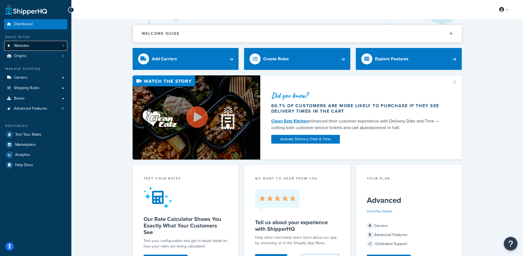
click at [54, 45] on link "Websites 1" at bounding box center [35, 46] width 63 height 10
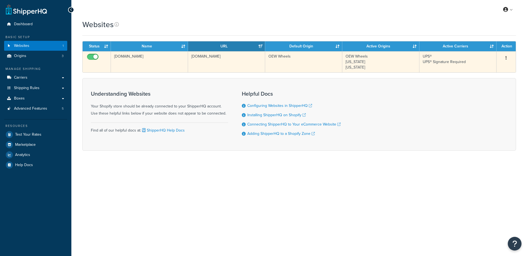
click at [142, 60] on td "[DOMAIN_NAME]" at bounding box center [149, 61] width 77 height 21
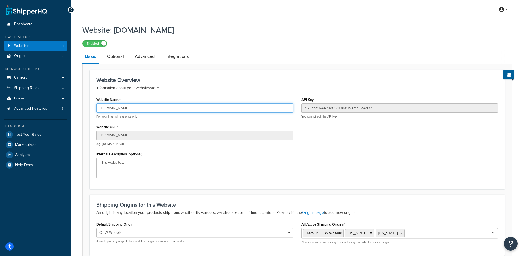
click at [129, 107] on input "[DOMAIN_NAME]" at bounding box center [194, 107] width 197 height 9
drag, startPoint x: 52, startPoint y: 55, endPoint x: 64, endPoint y: 52, distance: 12.3
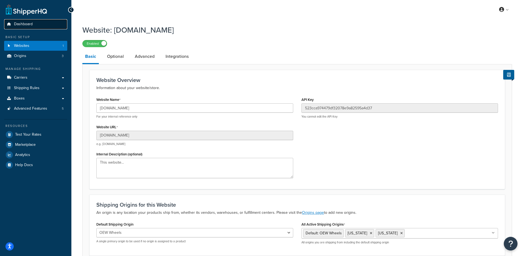
click at [34, 22] on link "Dashboard" at bounding box center [35, 24] width 63 height 10
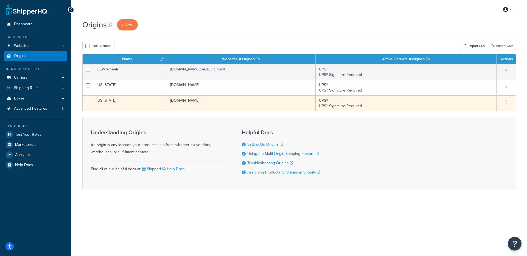
click at [139, 108] on td "[US_STATE]" at bounding box center [130, 103] width 74 height 16
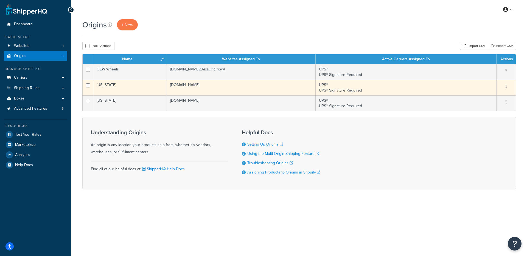
click at [128, 86] on td "[US_STATE]" at bounding box center [130, 88] width 74 height 16
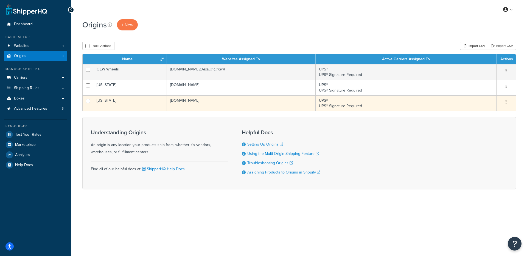
click at [133, 98] on td "[US_STATE]" at bounding box center [130, 103] width 74 height 16
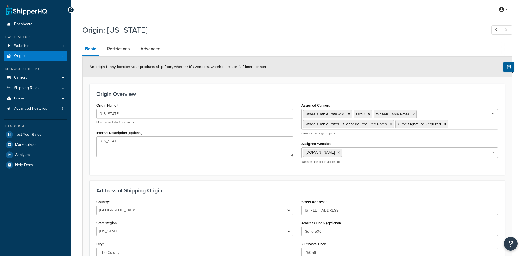
select select "43"
select select "9"
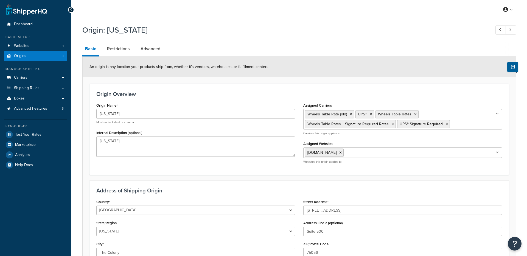
select select "43"
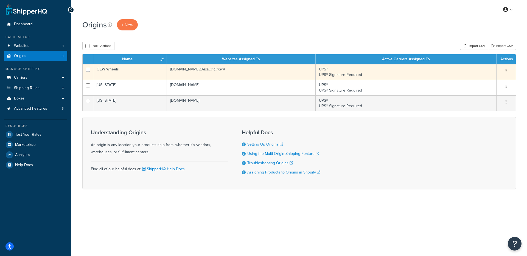
click at [126, 74] on td "OEW Wheels" at bounding box center [130, 72] width 74 height 16
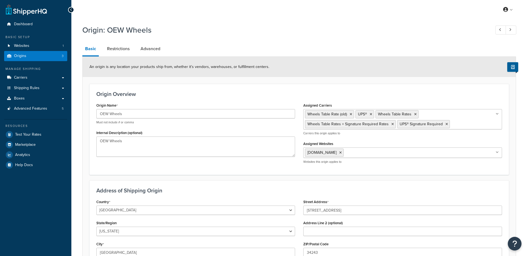
select select "9"
